Goal: Task Accomplishment & Management: Manage account settings

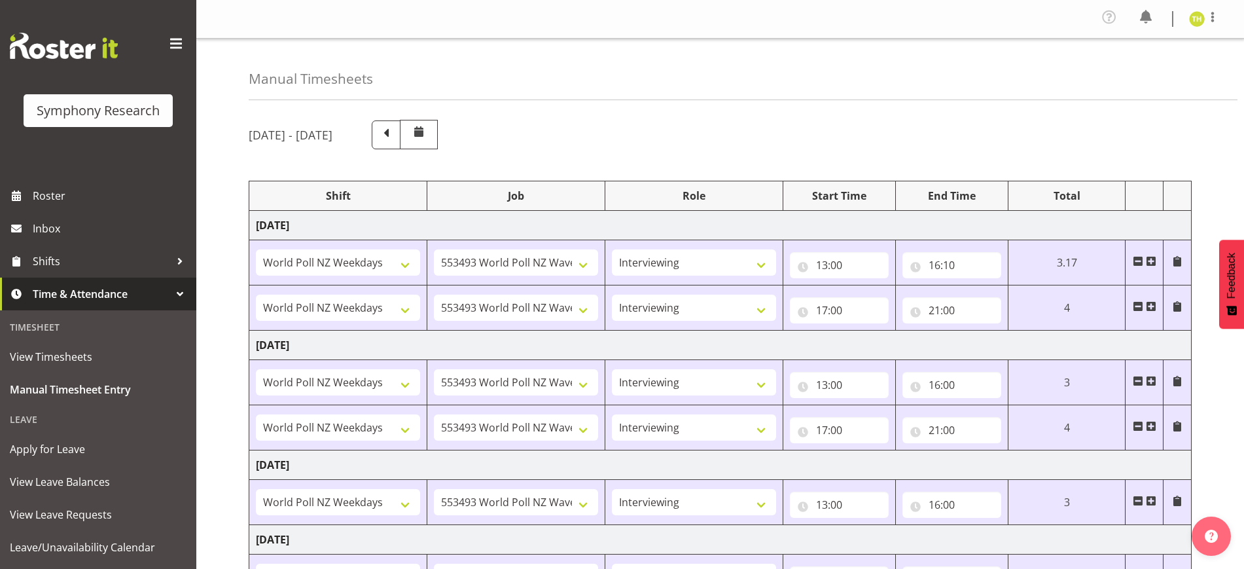
select select "41604"
select select "10527"
select select "47"
select select "41604"
select select "10527"
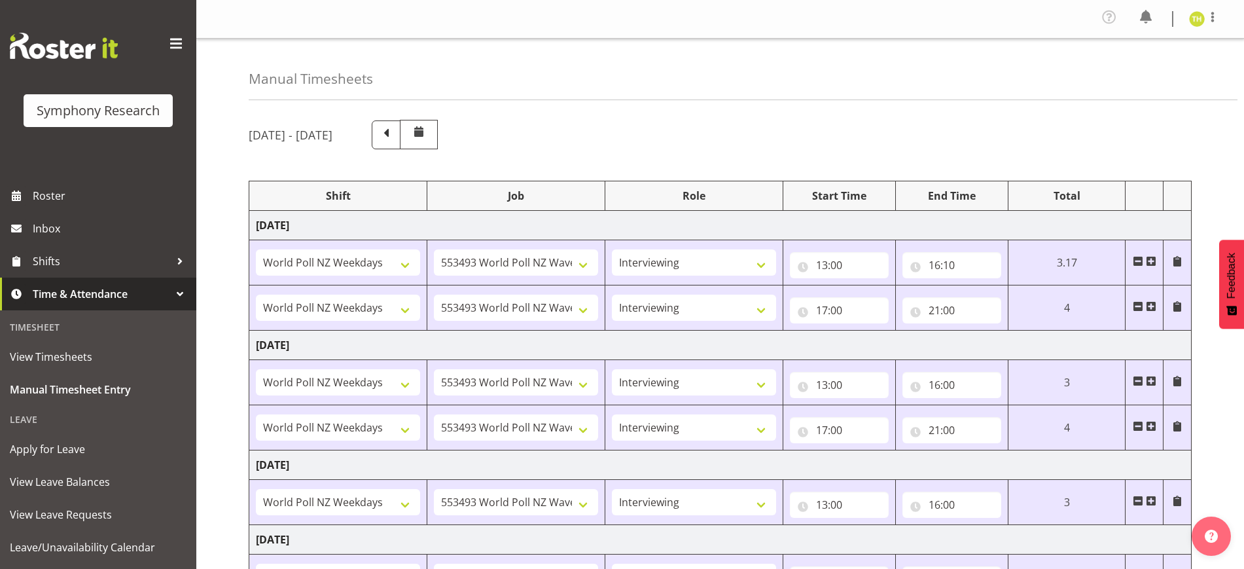
select select "47"
select select "41604"
select select "10527"
select select "47"
select select "41604"
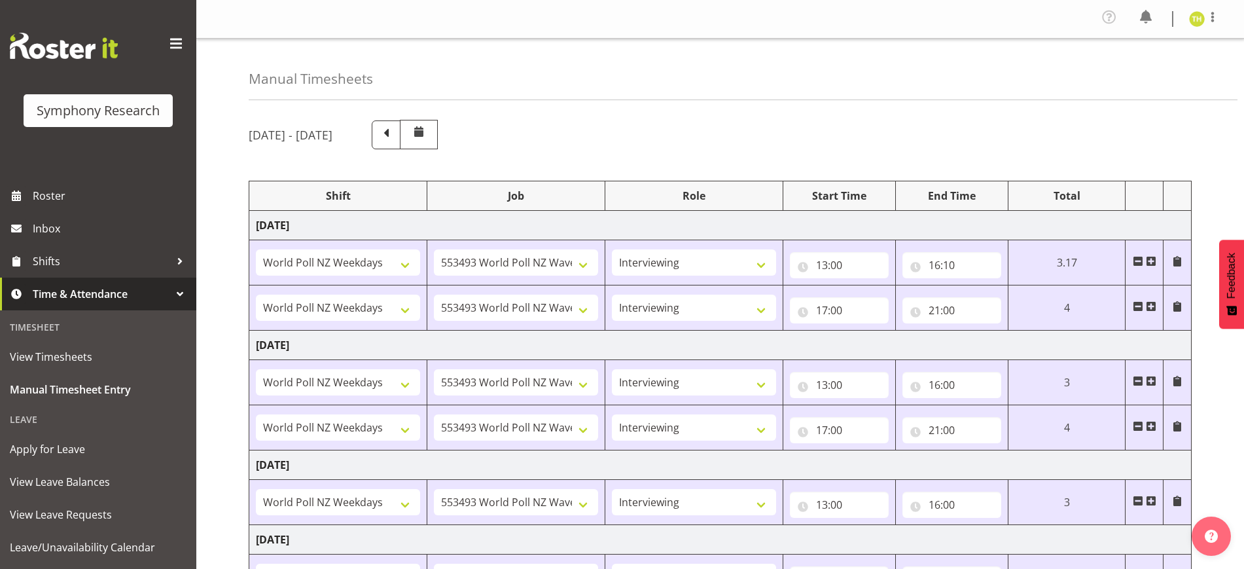
select select "10527"
select select "47"
select select "41604"
select select "10527"
select select "47"
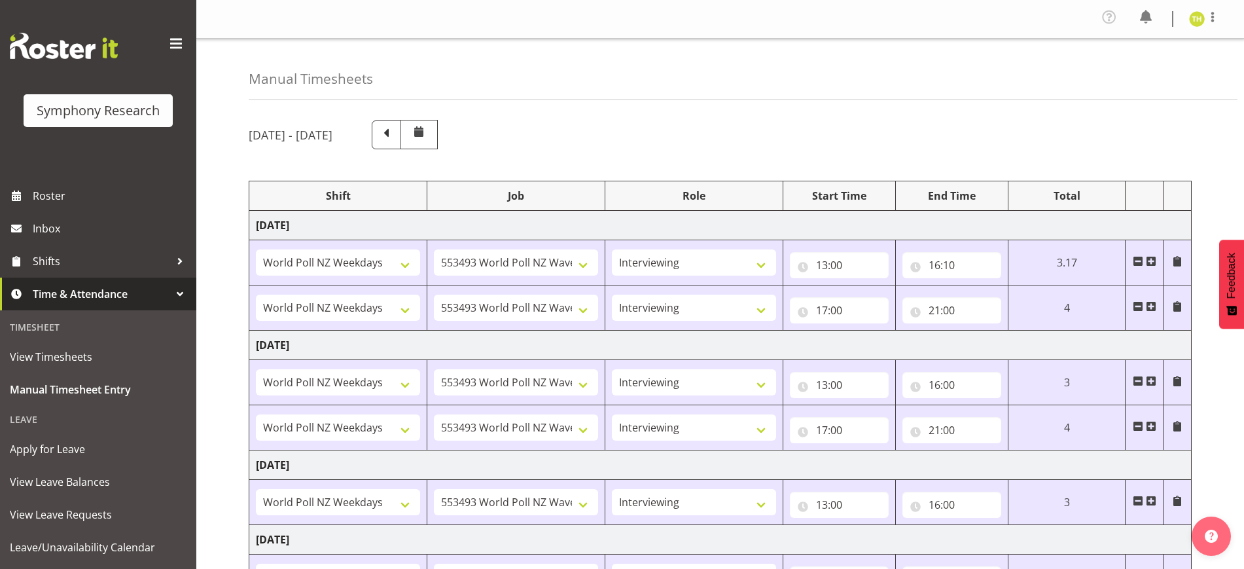
select select "41604"
select select "10527"
select select "47"
select select "41604"
select select "10527"
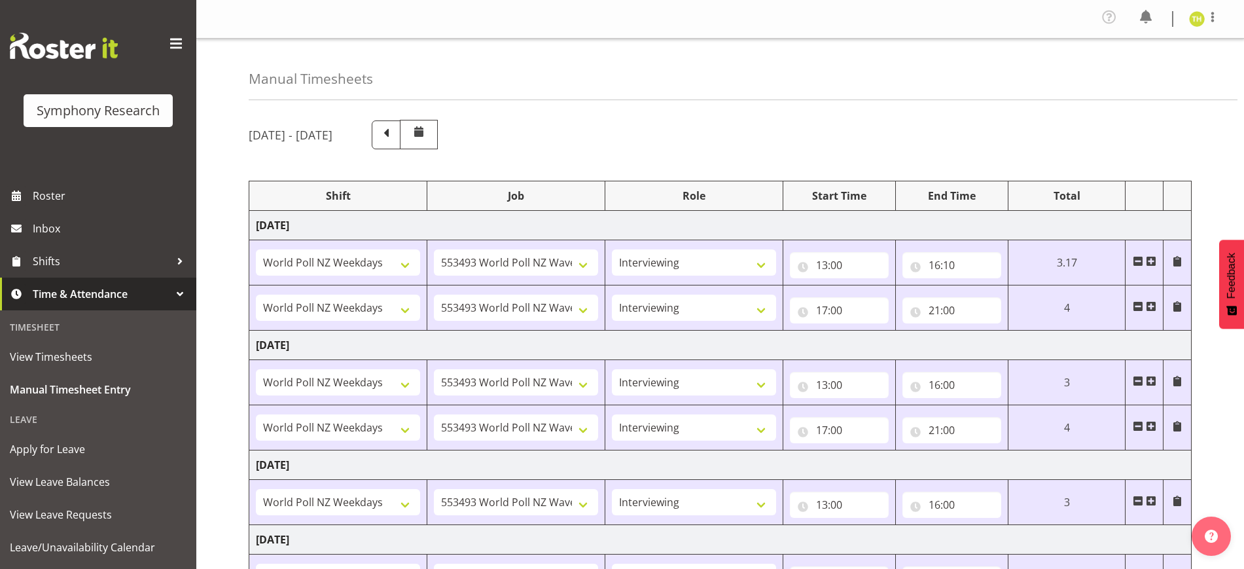
select select "47"
select select "41604"
select select "10527"
select select "47"
select select "41604"
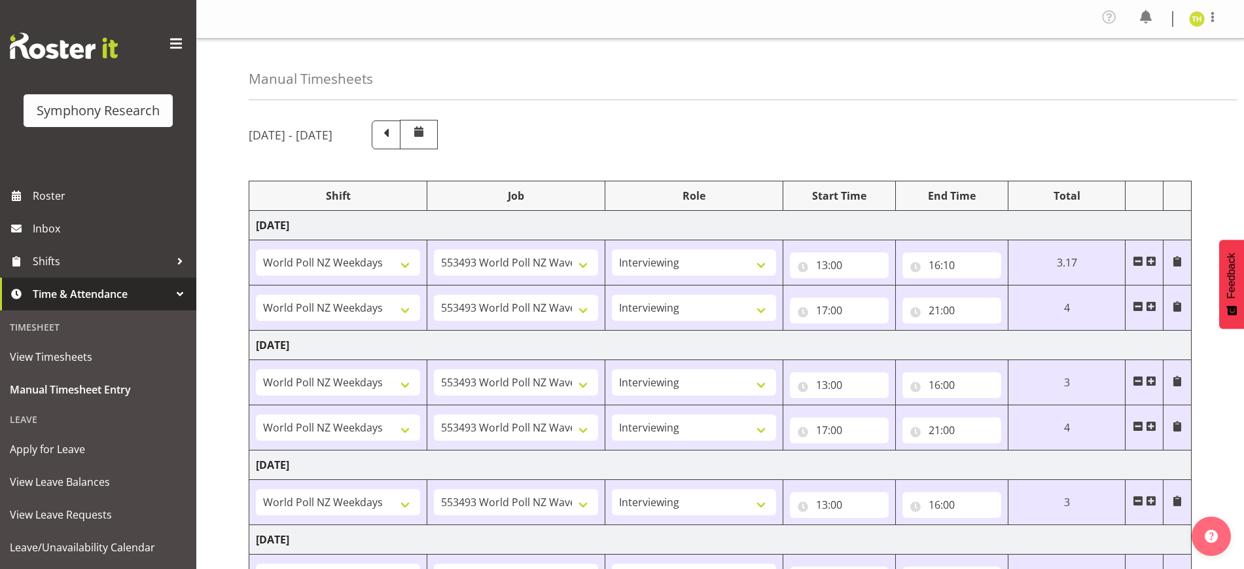
select select "10527"
select select "47"
select select "21"
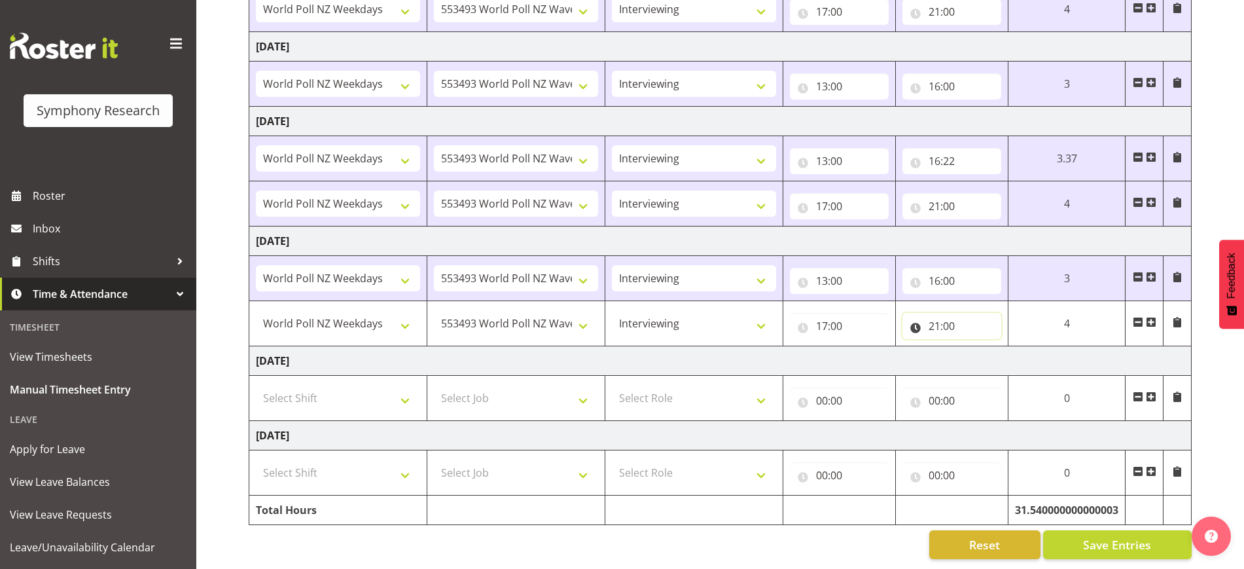
click at [950, 313] on input "21:00" at bounding box center [952, 326] width 99 height 26
click at [1024, 350] on select "00 01 02 03 04 05 06 07 08 09 10 11 12 13 14 15 16 17 18 19 20 21 22 23 24 25 2…" at bounding box center [1025, 360] width 29 height 26
select select "23"
click at [1041, 347] on select "00 01 02 03 04 05 06 07 08 09 10 11 12 13 14 15 16 17 18 19 20 21 22 23 24 25 2…" at bounding box center [1025, 360] width 29 height 26
type input "21:23"
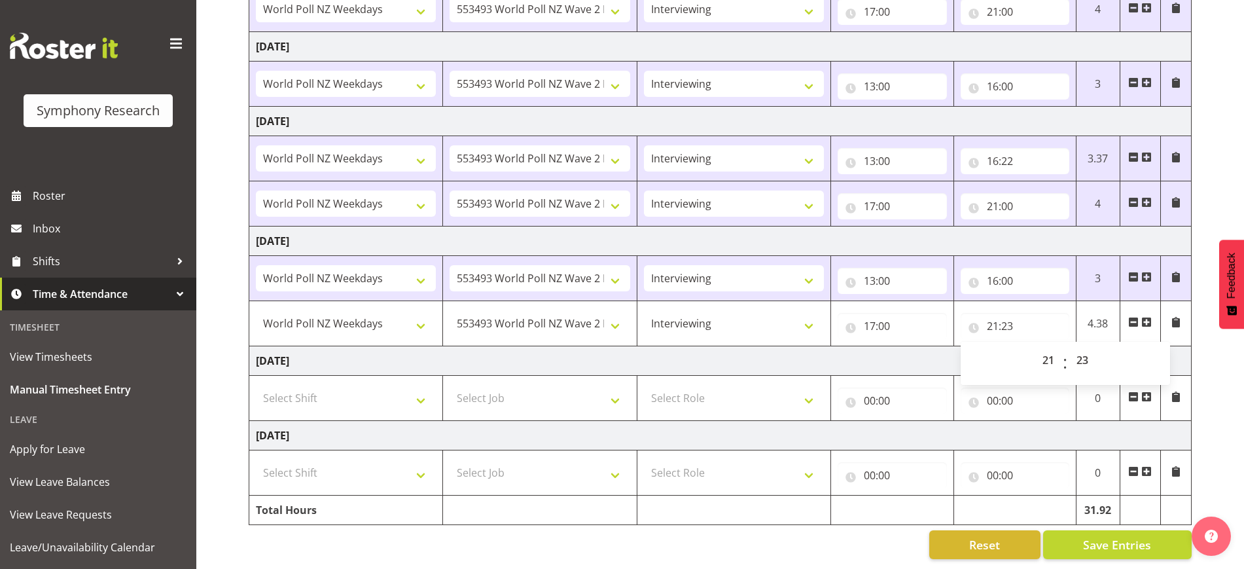
click at [1196, 334] on div "[DATE] - [DATE] Shift Job Role Start Time End Time Total [DATE] !!Weekend Resid…" at bounding box center [747, 130] width 996 height 877
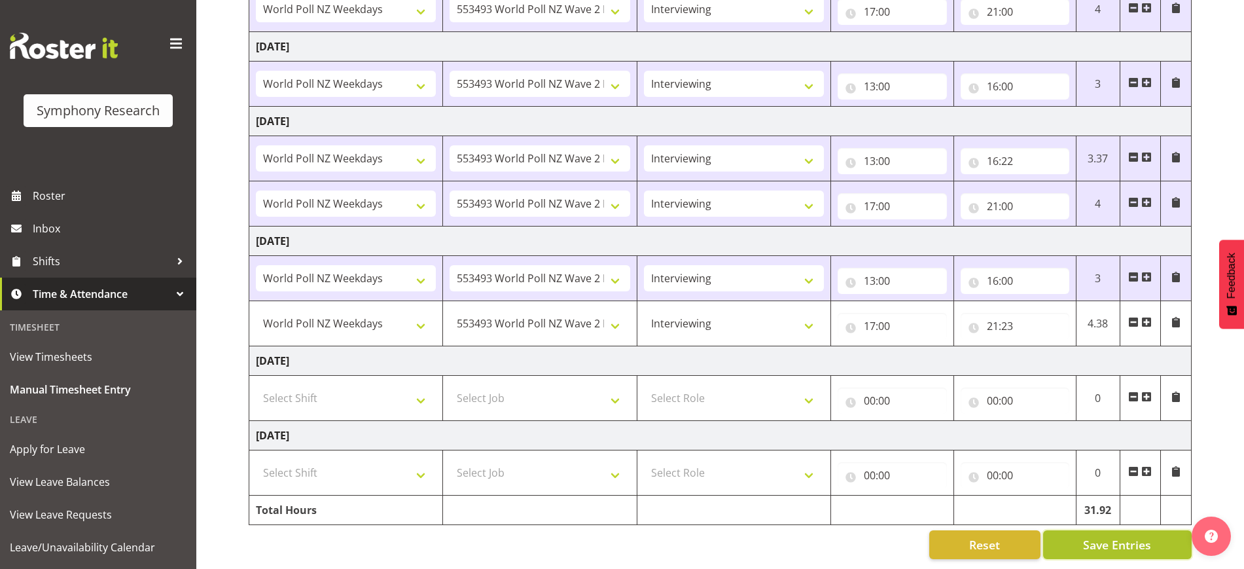
click at [1108, 536] on span "Save Entries" at bounding box center [1117, 544] width 68 height 17
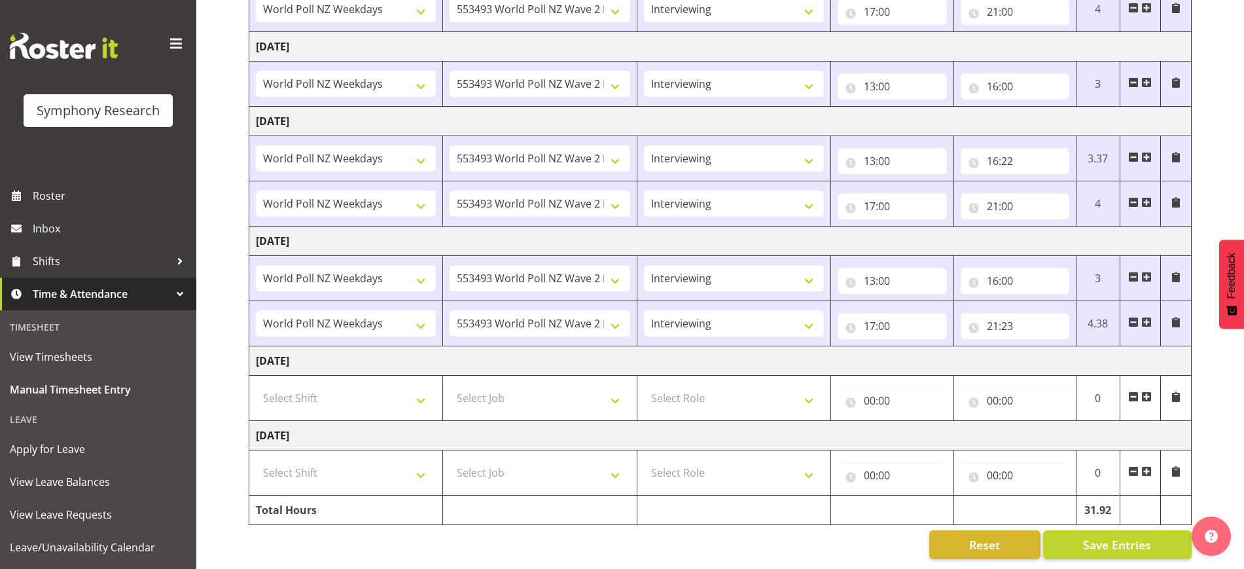
click at [1111, 547] on div "[DATE] - [DATE] Shift Job Role Start Time End Time Total [DATE] !!Weekend Resid…" at bounding box center [747, 130] width 996 height 877
click at [1113, 536] on span "Save Entries" at bounding box center [1117, 544] width 68 height 17
click at [1132, 536] on span "Save Entries" at bounding box center [1117, 544] width 68 height 17
